Goal: Information Seeking & Learning: Learn about a topic

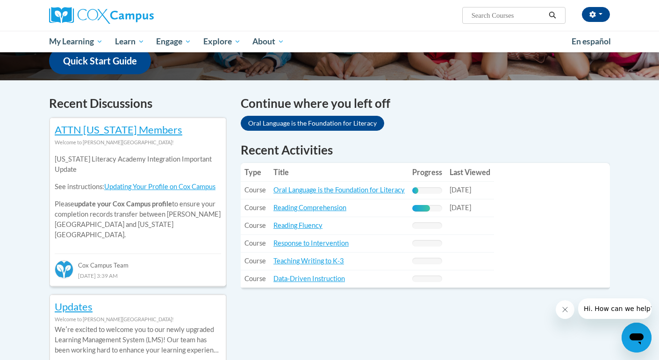
scroll to position [276, 0]
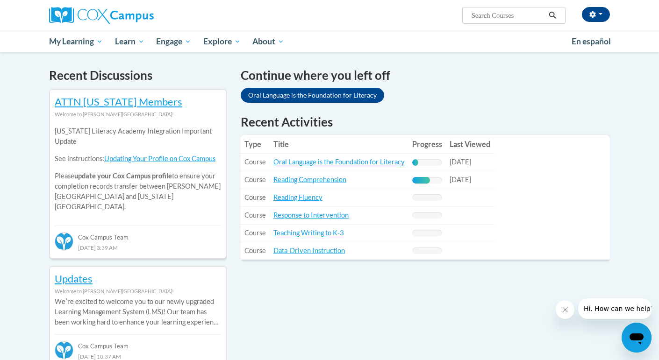
click at [303, 175] on td "Title: Reading Comprehension" at bounding box center [339, 181] width 139 height 18
click at [304, 179] on link "Reading Comprehension" at bounding box center [310, 180] width 73 height 8
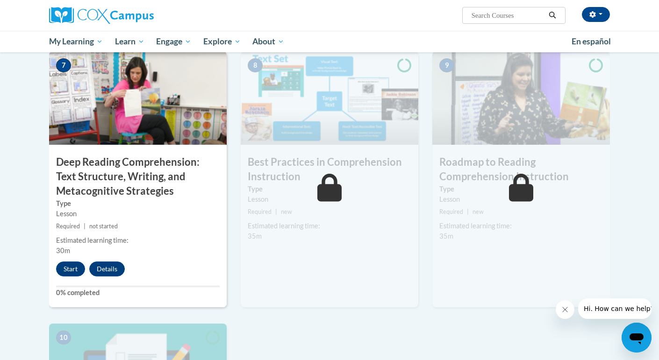
scroll to position [721, 0]
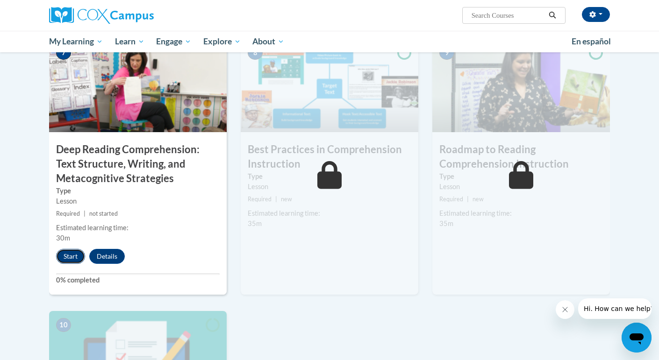
click at [63, 254] on button "Start" at bounding box center [70, 256] width 29 height 15
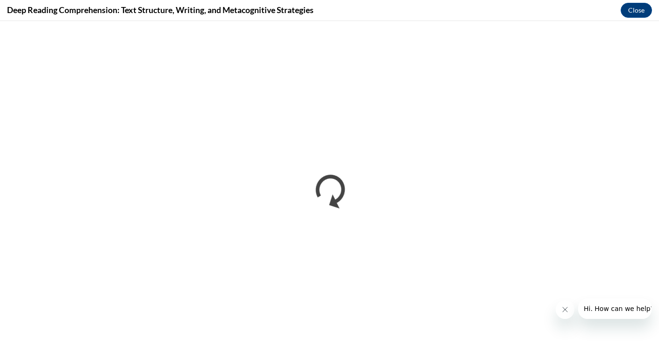
scroll to position [0, 0]
